Goal: Task Accomplishment & Management: Use online tool/utility

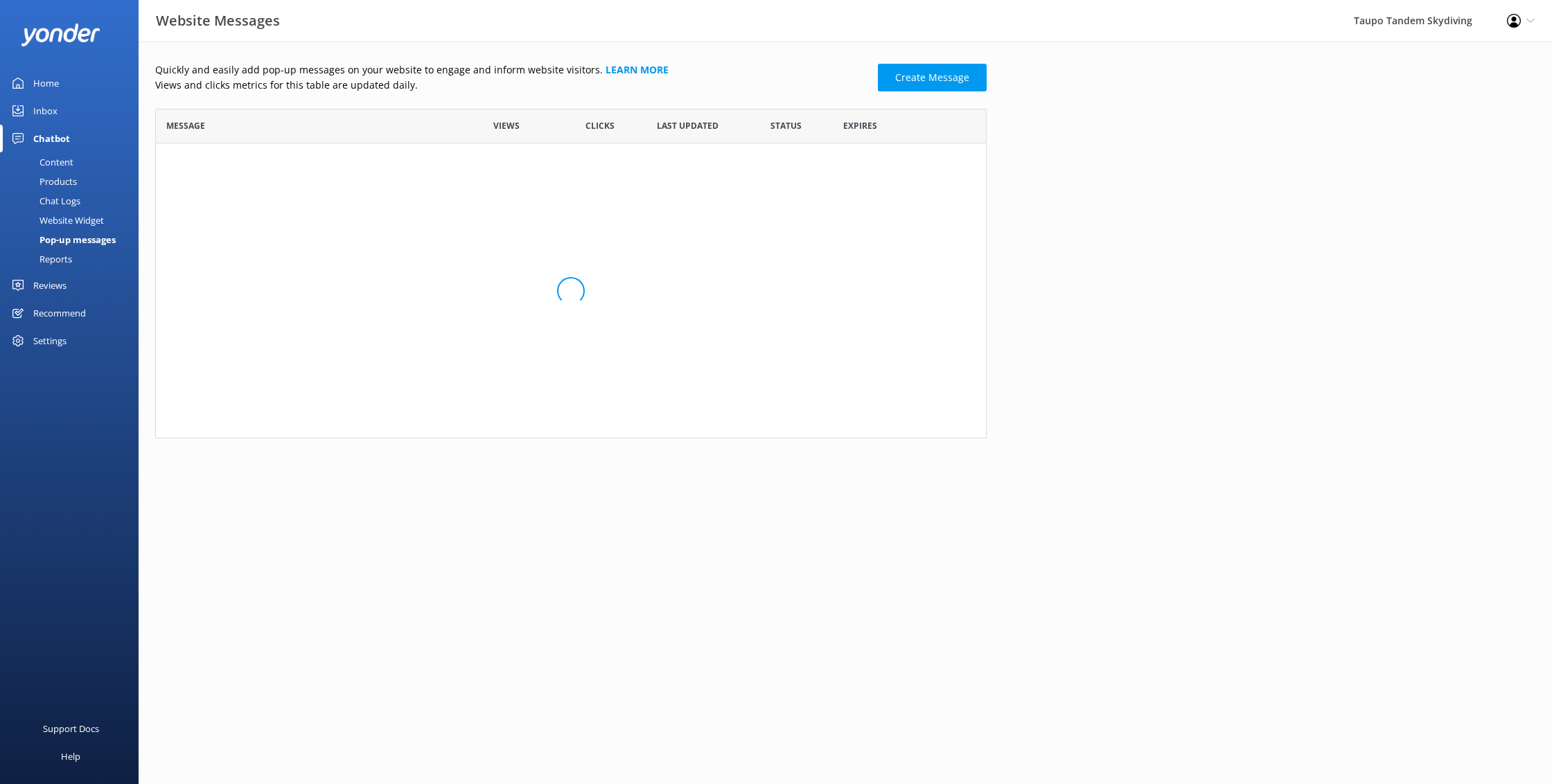
scroll to position [1, 1]
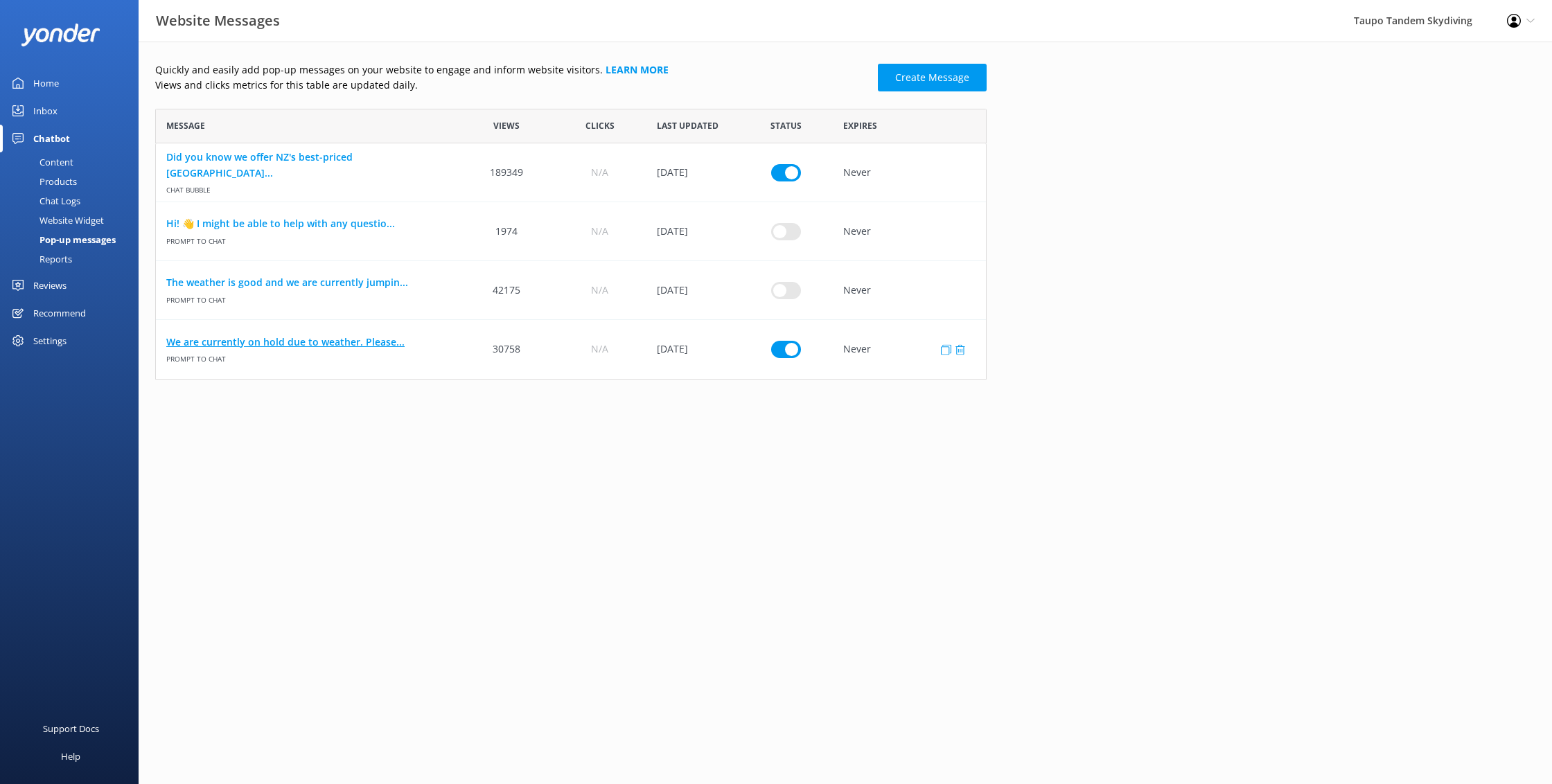
click at [300, 337] on link "We are currently on hold due to weather. Please..." at bounding box center [308, 342] width 283 height 15
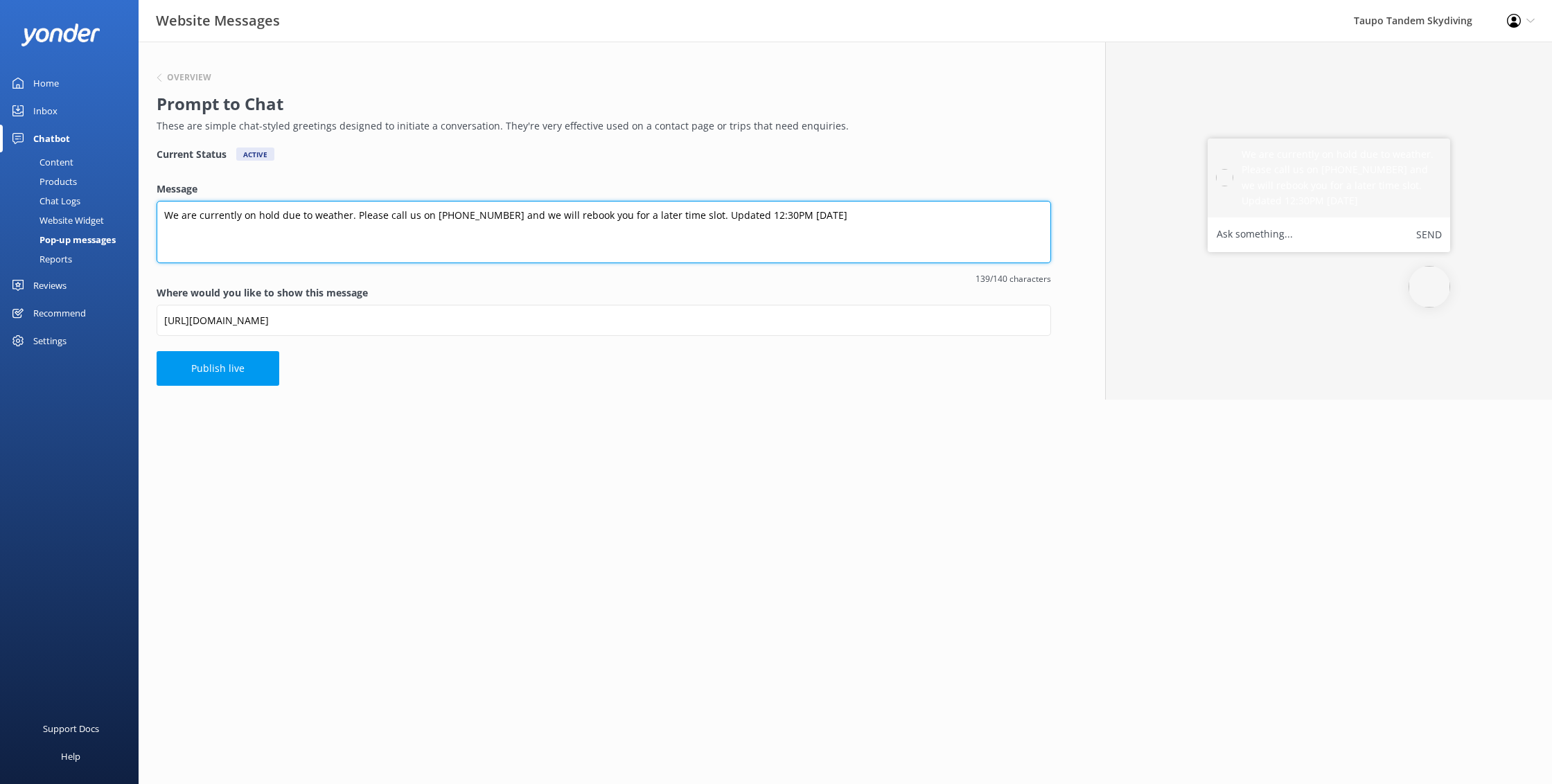
click at [734, 214] on textarea "We are currently on hold due to weather. Please call us on [PHONE_NUMBER] and w…" at bounding box center [603, 232] width 895 height 62
type textarea "We are currently on hold due to weather. Please call us on [PHONE_NUMBER] and w…"
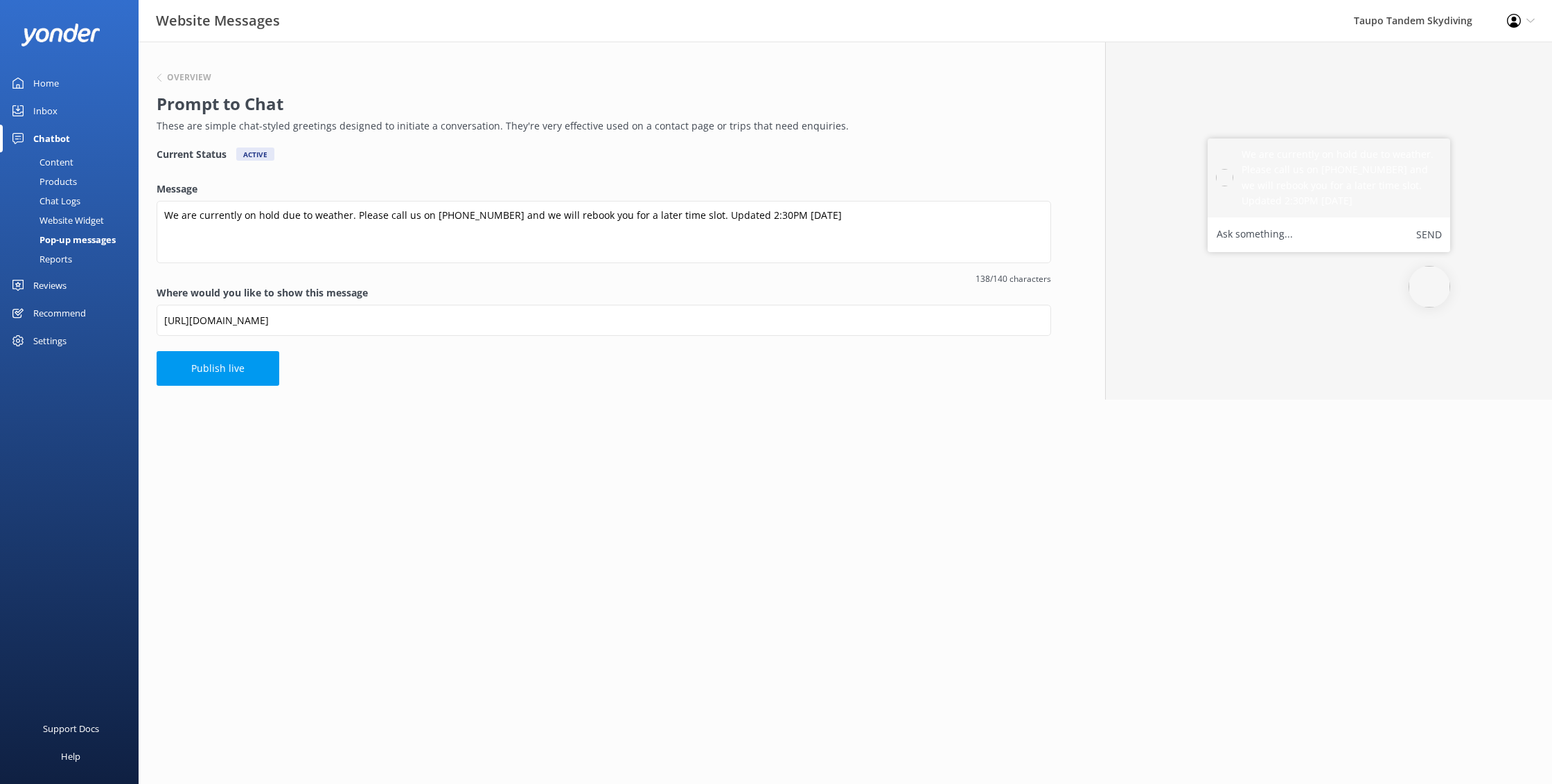
click at [758, 446] on html "Website Messages Taupo Tandem Skydiving Profile Settings Logout Home Inbox Chat…" at bounding box center [776, 392] width 1552 height 784
click at [231, 380] on button "Publish live" at bounding box center [218, 368] width 123 height 35
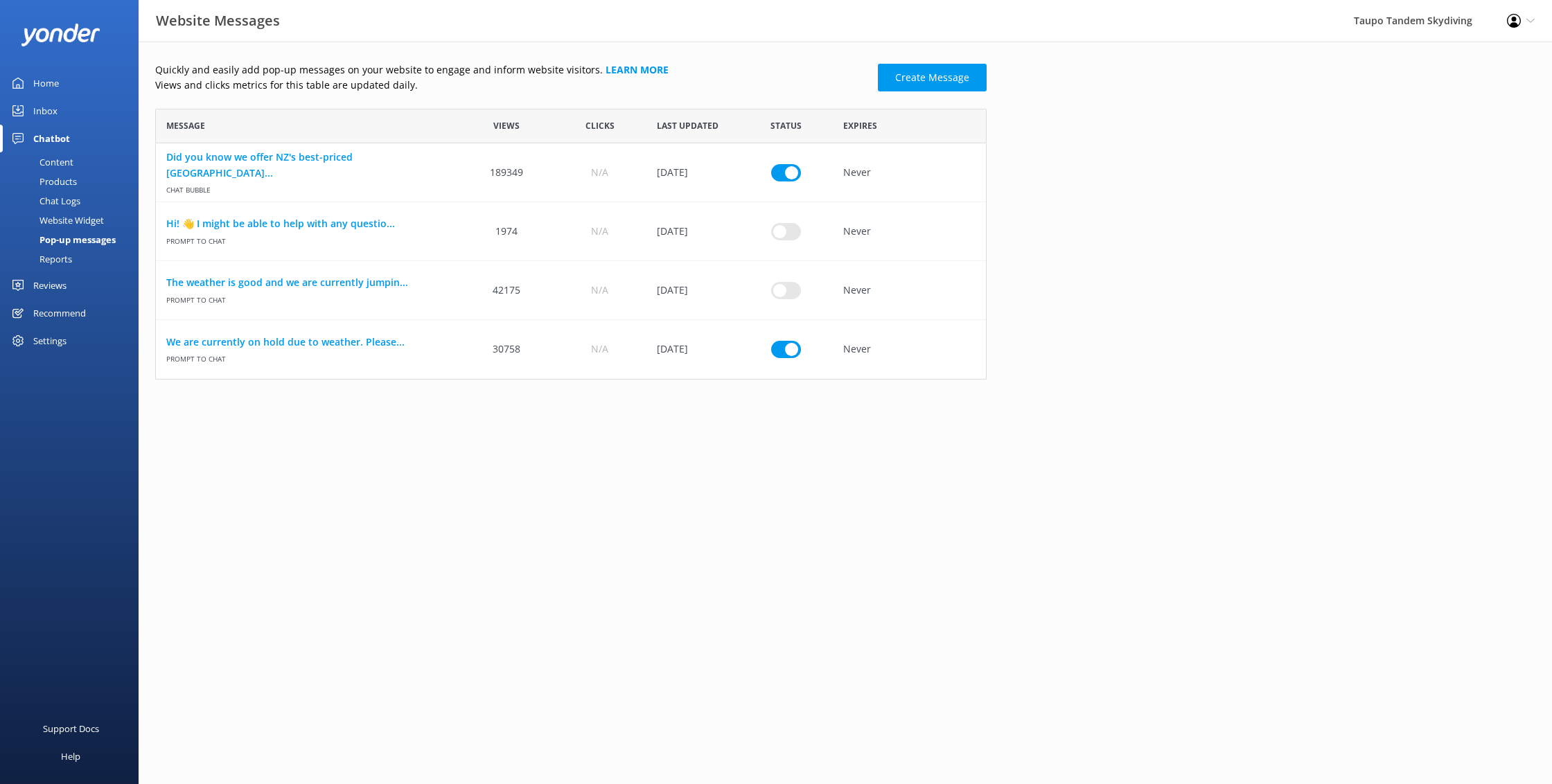
scroll to position [271, 831]
